Goal: Transaction & Acquisition: Purchase product/service

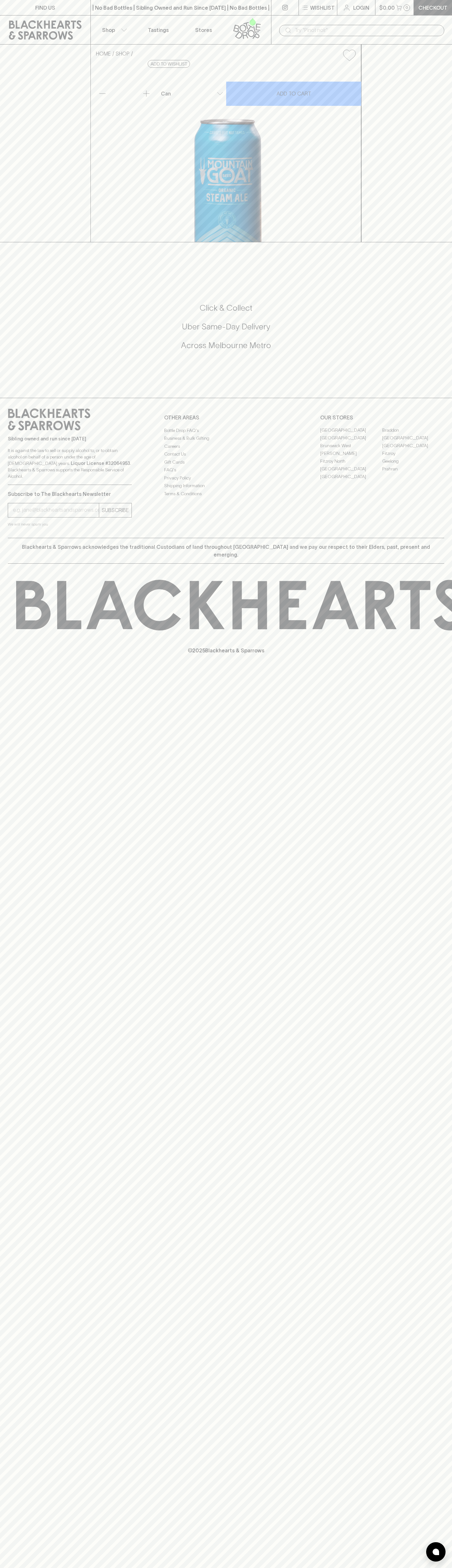
click at [58, 18] on link at bounding box center [45, 30] width 90 height 29
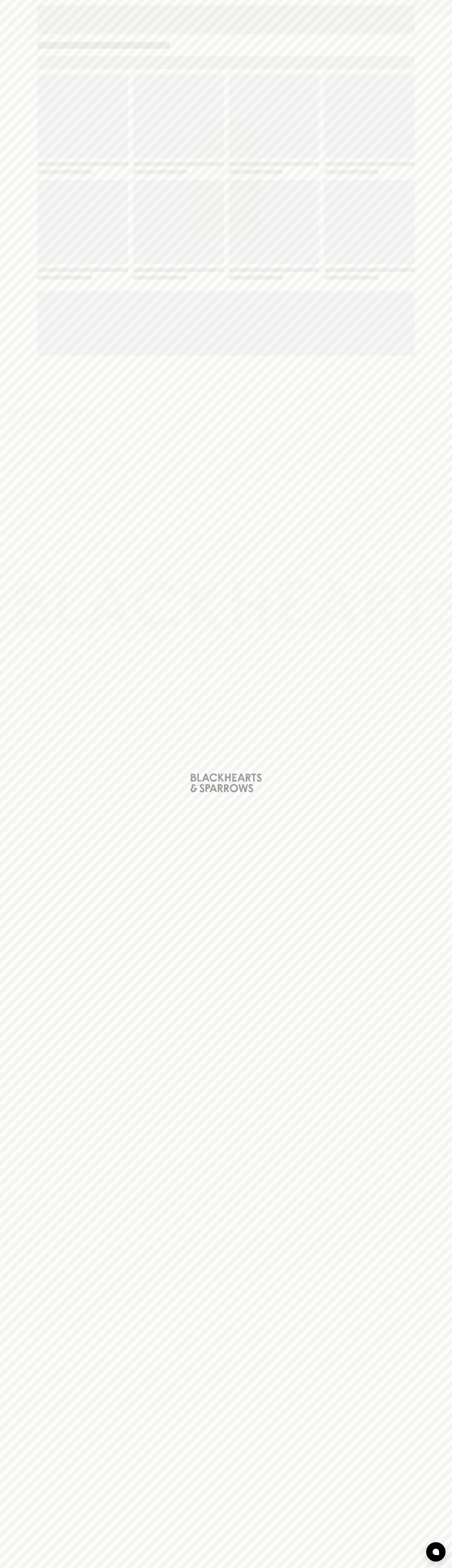
click at [423, 1324] on div "Loading" at bounding box center [226, 784] width 452 height 1568
click at [143, 1567] on html "FIND US | No Bad Bottles | Sibling Owned and Run Since 2006 | No Bad Bottles | …" at bounding box center [226, 784] width 452 height 1568
click at [18, 833] on div "Loading" at bounding box center [226, 784] width 452 height 1568
